Goal: Navigation & Orientation: Find specific page/section

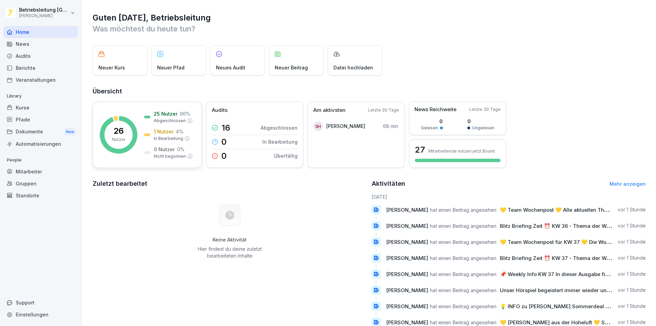
click at [158, 131] on p "1 Nutzer" at bounding box center [164, 131] width 20 height 7
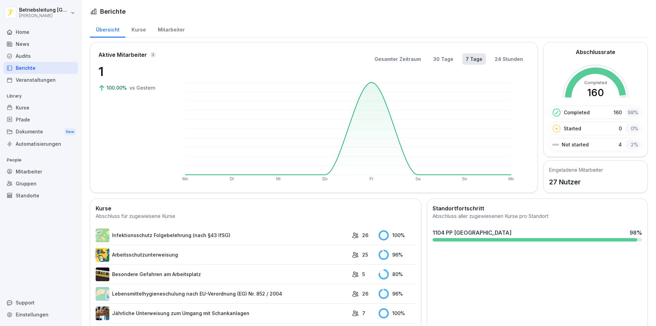
click at [164, 29] on div "Mitarbeiter" at bounding box center [171, 28] width 39 height 17
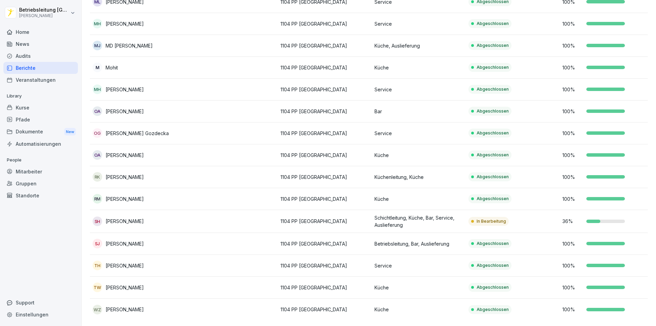
scroll to position [362, 0]
click at [28, 52] on div "Audits" at bounding box center [40, 56] width 75 height 12
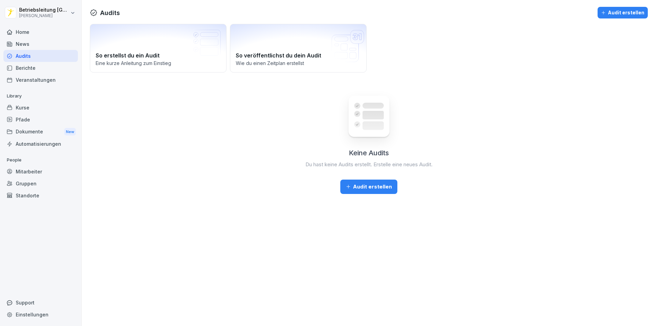
click at [20, 46] on div "News" at bounding box center [40, 44] width 75 height 12
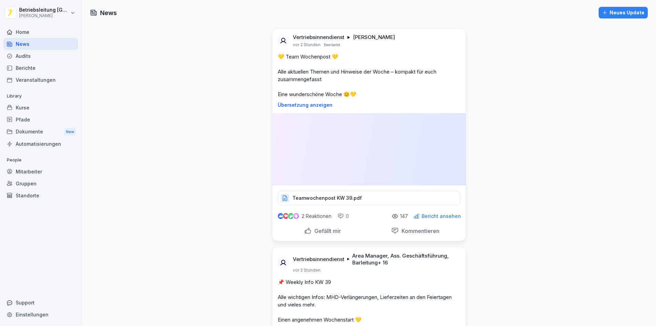
click at [30, 43] on div "News" at bounding box center [40, 44] width 75 height 12
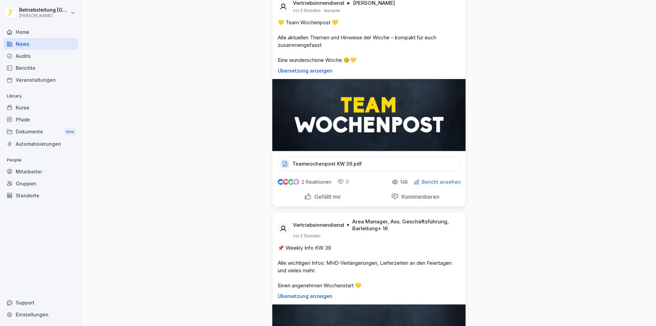
scroll to position [137, 0]
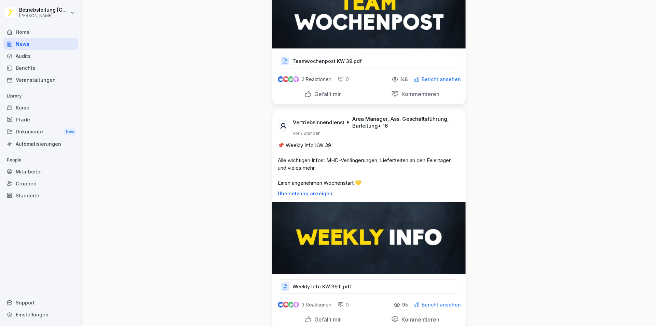
click at [363, 287] on div "Weekly Info KW 39 II.pdf" at bounding box center [369, 286] width 183 height 14
